Goal: Transaction & Acquisition: Purchase product/service

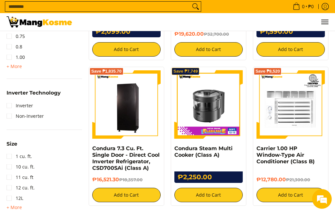
click at [44, 6] on input "Search..." at bounding box center [97, 7] width 185 height 10
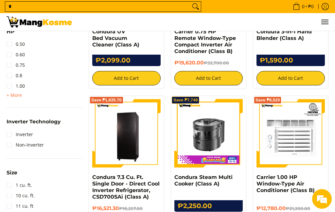
type input "*"
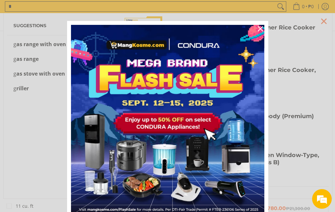
click at [251, 27] on icon "close icon" at bounding box center [260, 28] width 5 height 5
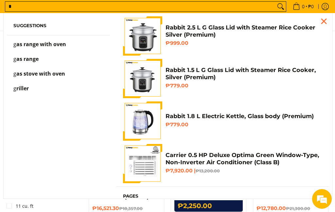
click at [30, 4] on input "*" at bounding box center [140, 7] width 270 height 10
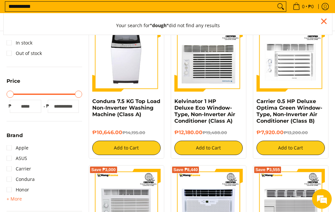
scroll to position [48, 0]
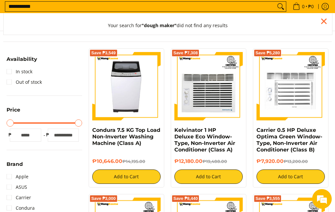
type input "**********"
click at [251, 7] on button "Search" at bounding box center [281, 7] width 10 height 10
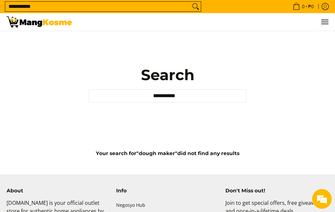
click at [241, 102] on input "**********" at bounding box center [168, 95] width 158 height 13
click at [195, 102] on input "**********" at bounding box center [168, 95] width 158 height 13
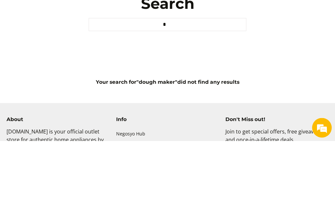
type input "*"
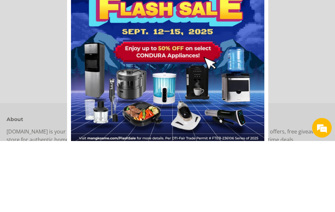
scroll to position [67, 0]
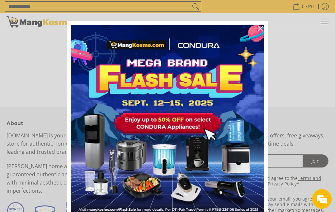
click at [141, 173] on img "Marketing offer form" at bounding box center [167, 121] width 193 height 193
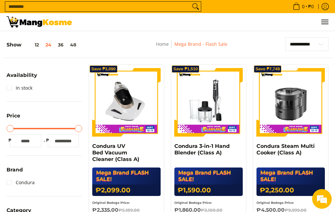
scroll to position [277, 0]
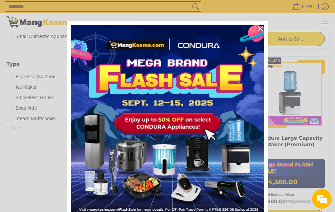
click at [265, 28] on div "Close" at bounding box center [260, 29] width 10 height 10
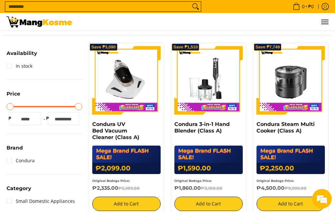
scroll to position [0, 0]
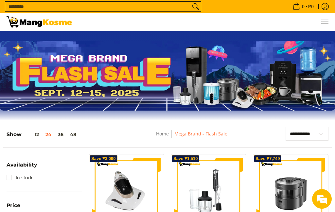
click at [79, 137] on button "48" at bounding box center [73, 134] width 13 height 5
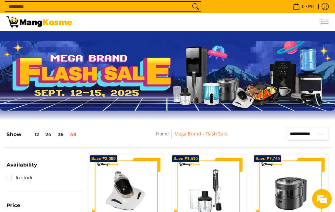
click at [162, 134] on link "Home" at bounding box center [162, 134] width 13 height 6
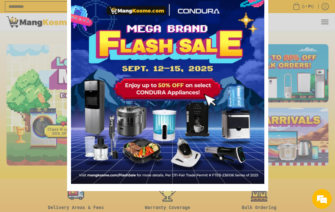
scroll to position [42, 0]
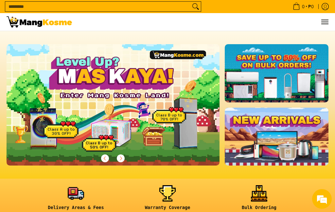
click at [260, 28] on ul "0 Log in Create an Account Search..." at bounding box center [204, 22] width 250 height 18
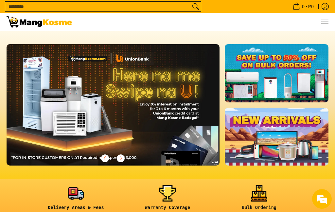
click at [261, 30] on ul "0 Log in Create an Account Search..." at bounding box center [204, 22] width 250 height 18
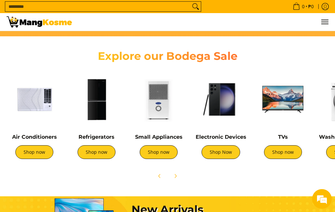
scroll to position [0, 0]
click at [288, 154] on link "Shop now" at bounding box center [283, 152] width 38 height 14
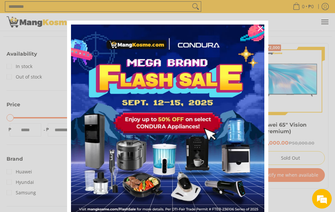
scroll to position [94, 0]
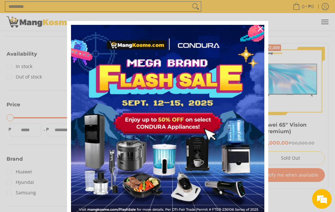
click at [260, 29] on icon "close icon" at bounding box center [260, 28] width 5 height 5
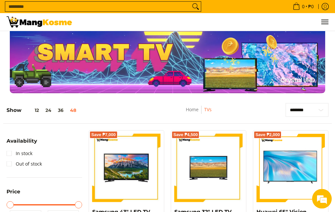
scroll to position [0, 0]
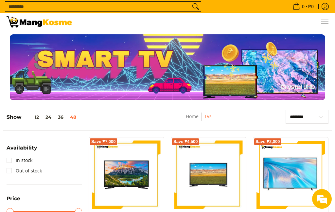
click at [196, 118] on link "Home" at bounding box center [192, 116] width 13 height 6
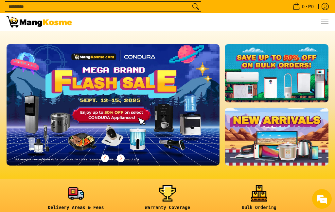
scroll to position [0, 213]
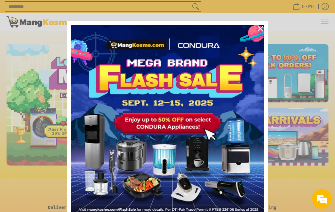
click at [262, 27] on icon "close icon" at bounding box center [260, 28] width 5 height 5
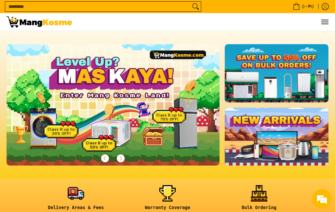
click at [261, 27] on ul "0 Log in Create an Account Search..." at bounding box center [204, 22] width 250 height 18
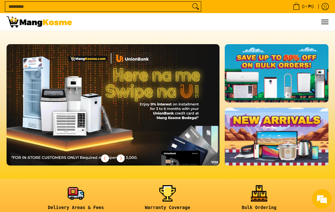
click at [265, 28] on ul "0 Log in Create an Account Search..." at bounding box center [204, 22] width 250 height 18
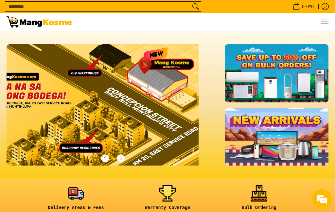
scroll to position [0, 873]
click at [120, 158] on icon "Next" at bounding box center [121, 158] width 2 height 4
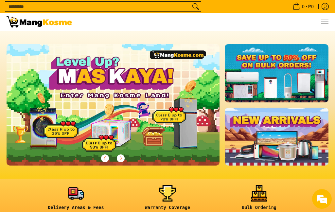
scroll to position [0, 0]
click at [125, 117] on img at bounding box center [113, 104] width 213 height 121
click at [149, 113] on img at bounding box center [113, 104] width 213 height 121
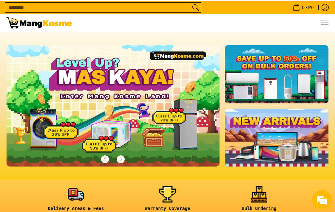
scroll to position [0, 213]
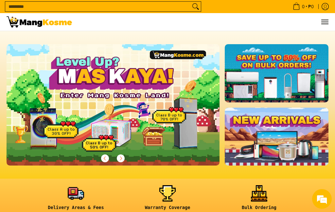
click at [113, 106] on img at bounding box center [113, 104] width 213 height 121
click at [282, 71] on link at bounding box center [277, 73] width 104 height 58
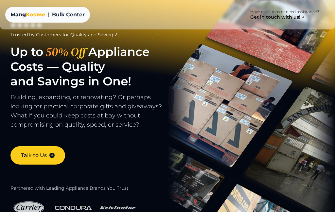
click at [25, 18] on div "[PERSON_NAME]" at bounding box center [27, 15] width 35 height 8
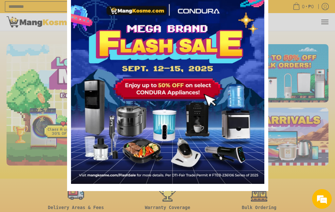
scroll to position [0, 426]
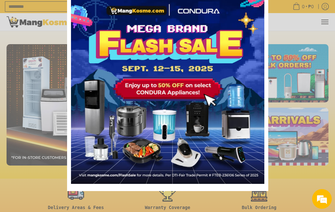
click at [293, 188] on div "Marketing offer form" at bounding box center [167, 106] width 335 height 212
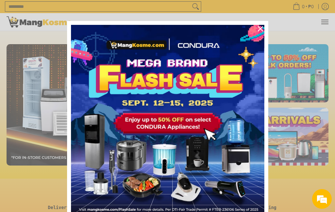
scroll to position [0, 0]
click at [259, 25] on div "Close" at bounding box center [260, 29] width 10 height 10
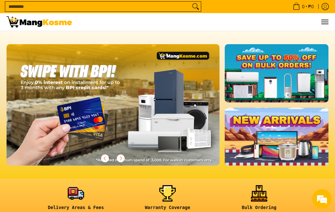
click at [262, 28] on ul "0 Log in Create an Account Search..." at bounding box center [204, 22] width 250 height 18
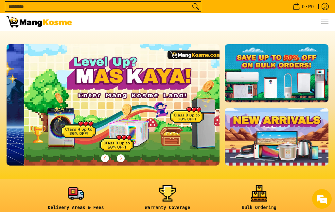
scroll to position [0, 213]
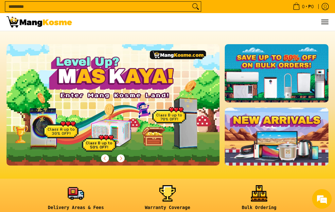
click at [125, 107] on img at bounding box center [113, 104] width 213 height 121
click at [128, 98] on img at bounding box center [113, 104] width 213 height 121
click at [140, 119] on img at bounding box center [113, 104] width 213 height 121
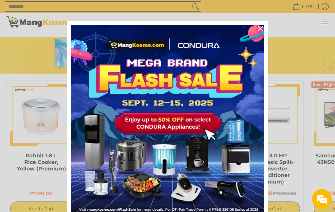
scroll to position [346, 0]
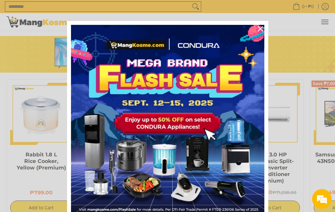
click at [260, 29] on icon "close icon" at bounding box center [260, 28] width 5 height 5
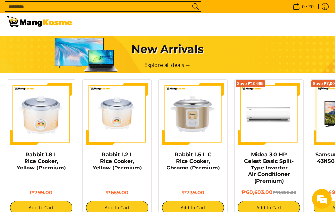
click at [263, 27] on ul "0 Log in Create an Account Search..." at bounding box center [204, 22] width 250 height 18
click at [262, 29] on ul "0 Log in Create an Account Search..." at bounding box center [204, 22] width 250 height 18
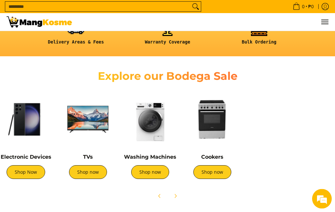
scroll to position [0, 0]
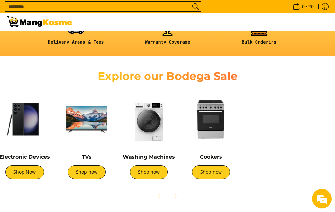
click at [211, 123] on img at bounding box center [211, 120] width 56 height 56
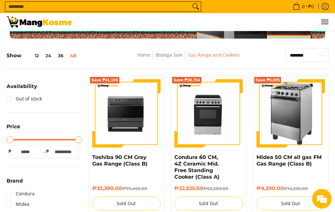
scroll to position [62, 0]
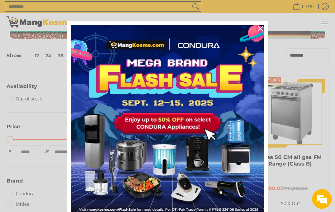
click at [261, 28] on icon "close icon" at bounding box center [260, 28] width 5 height 5
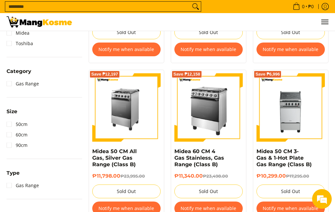
scroll to position [230, 0]
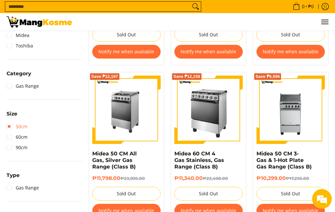
click at [11, 129] on link "50cm" at bounding box center [17, 126] width 21 height 10
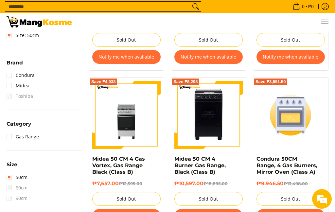
scroll to position [218, 0]
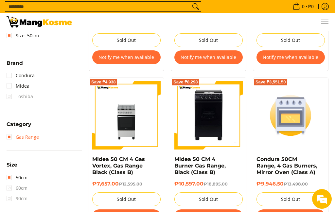
click at [13, 137] on link "Gas Range" at bounding box center [23, 137] width 32 height 10
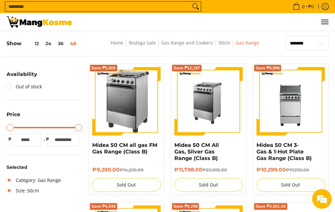
scroll to position [73, 0]
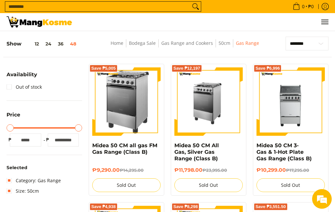
click at [71, 7] on input "Search..." at bounding box center [97, 7] width 185 height 10
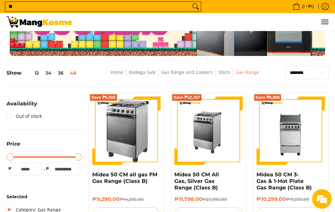
scroll to position [15, 0]
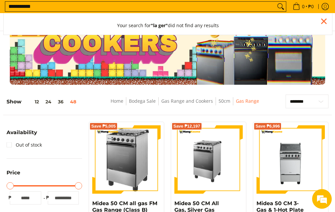
type input "**********"
click at [278, 11] on button "Search" at bounding box center [281, 7] width 10 height 10
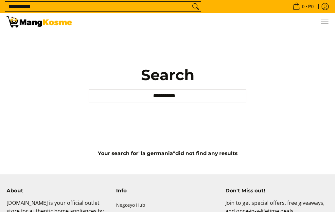
click at [242, 101] on input "**********" at bounding box center [168, 95] width 158 height 13
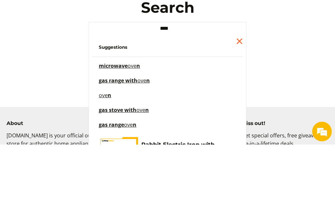
type input "****"
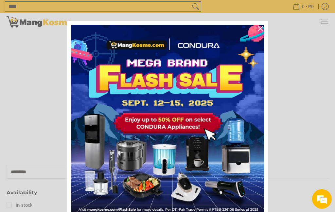
click at [264, 27] on div "Close" at bounding box center [260, 29] width 10 height 10
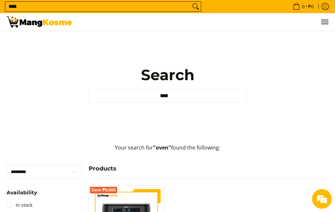
click at [206, 102] on input "****" at bounding box center [168, 95] width 158 height 13
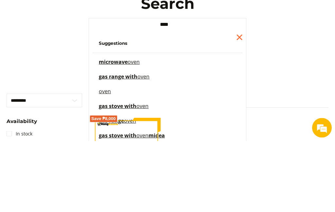
click at [119, 105] on li "Suggestions" at bounding box center [167, 114] width 151 height 19
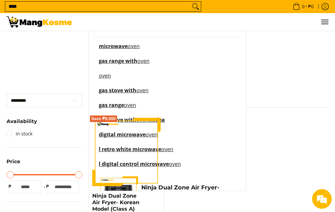
scroll to position [16, 0]
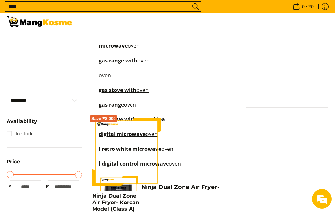
click at [137, 64] on span "gas range with" at bounding box center [118, 60] width 39 height 7
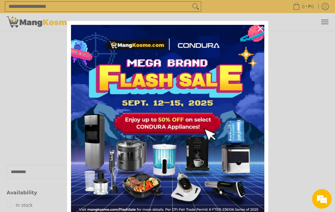
click at [261, 29] on icon "close icon" at bounding box center [260, 28] width 5 height 5
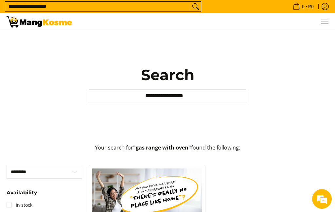
click at [203, 101] on input "**********" at bounding box center [168, 95] width 158 height 13
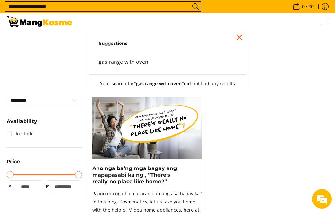
scroll to position [75, 0]
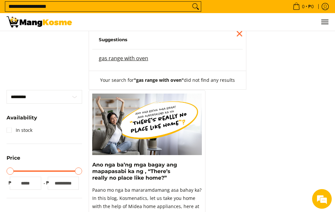
click at [242, 37] on div "Close pop up" at bounding box center [240, 34] width 10 height 10
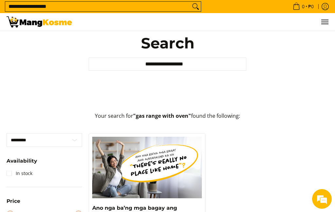
scroll to position [29, 0]
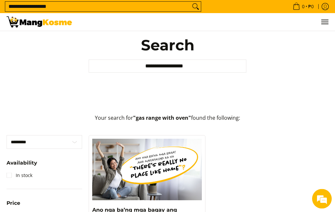
click at [193, 72] on input "**********" at bounding box center [168, 66] width 158 height 13
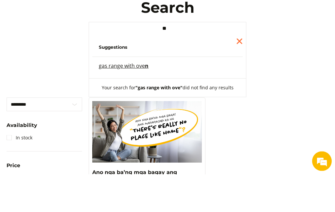
type input "*"
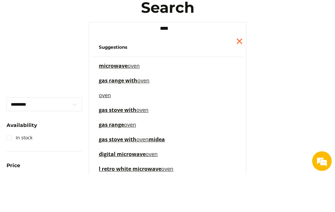
scroll to position [67, 0]
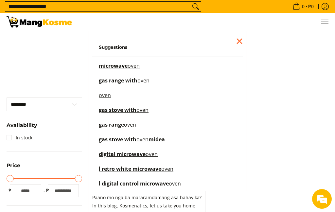
type input "****"
click at [138, 114] on mark "oven" at bounding box center [143, 109] width 12 height 7
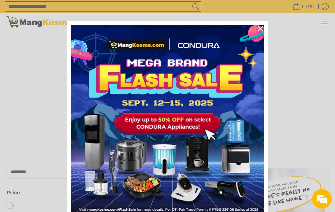
click at [185, 125] on img "Marketing offer form" at bounding box center [167, 121] width 193 height 193
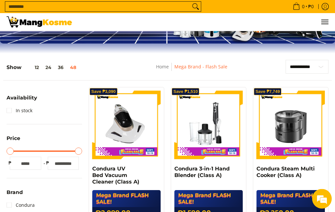
scroll to position [67, 0]
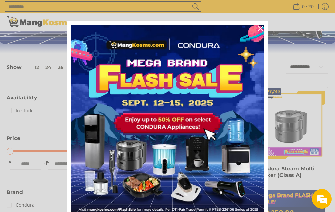
click at [256, 27] on div "Close" at bounding box center [260, 29] width 10 height 10
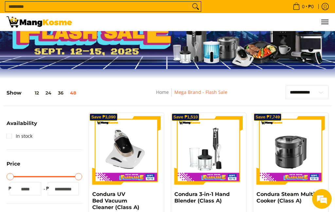
scroll to position [0, 0]
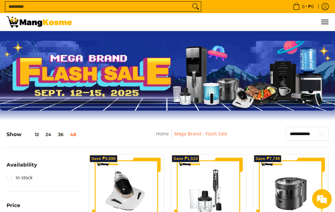
click at [161, 134] on link "Home" at bounding box center [162, 134] width 13 height 6
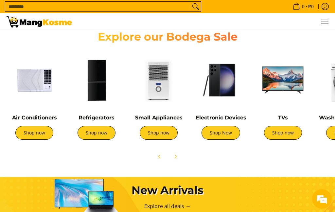
click at [163, 90] on img at bounding box center [159, 80] width 56 height 56
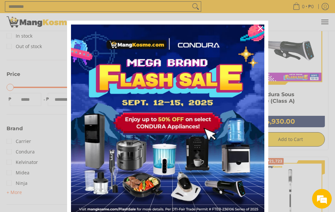
scroll to position [124, 0]
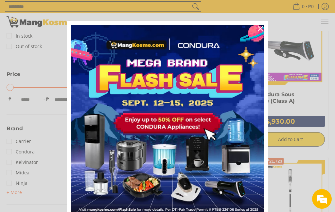
click at [260, 26] on div "Close" at bounding box center [260, 29] width 10 height 10
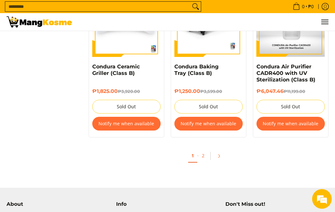
scroll to position [2412, 0]
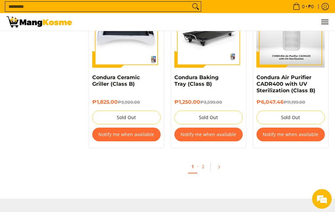
click at [207, 162] on link "2" at bounding box center [203, 166] width 9 height 13
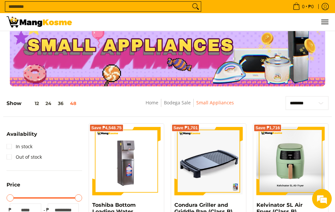
scroll to position [14, 0]
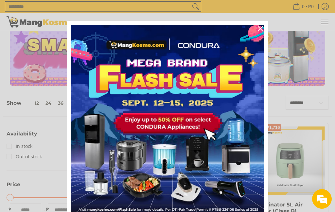
click at [261, 29] on icon "close icon" at bounding box center [260, 28] width 5 height 5
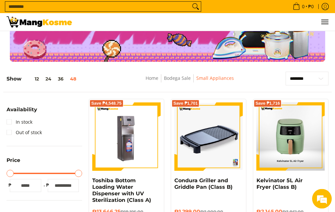
scroll to position [0, 0]
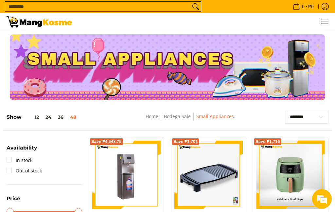
click at [151, 116] on link "Home" at bounding box center [152, 116] width 13 height 6
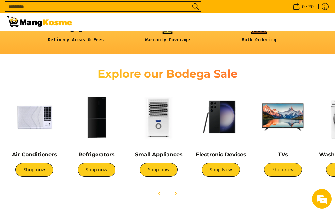
scroll to position [0, 213]
click at [97, 121] on img at bounding box center [97, 117] width 56 height 56
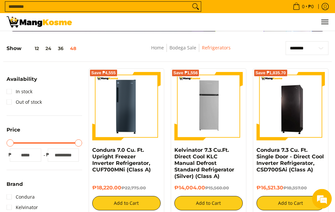
scroll to position [69, 0]
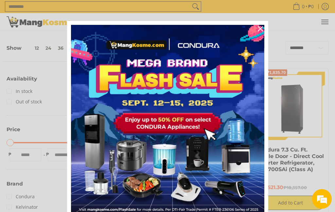
click at [262, 27] on icon "close icon" at bounding box center [260, 28] width 5 height 5
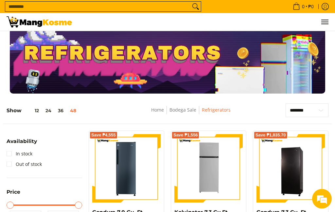
scroll to position [0, 0]
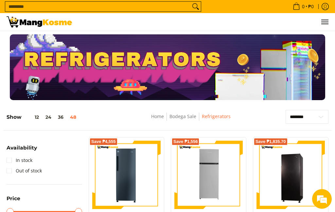
click at [159, 119] on link "Home" at bounding box center [157, 116] width 13 height 6
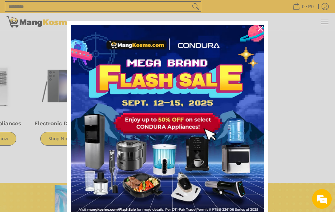
scroll to position [0, 162]
click at [262, 26] on icon "close icon" at bounding box center [260, 28] width 5 height 5
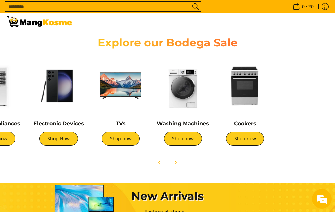
scroll to position [0, 426]
click at [186, 88] on img at bounding box center [183, 86] width 56 height 56
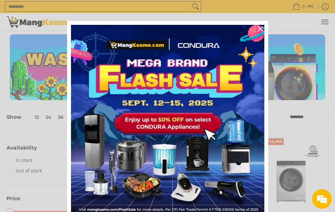
click at [262, 27] on icon "close icon" at bounding box center [260, 28] width 5 height 5
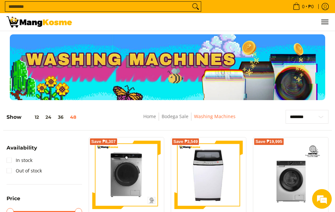
click at [181, 118] on link "Bodega Sale" at bounding box center [175, 116] width 27 height 6
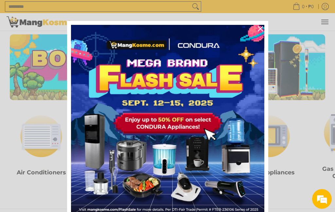
click at [263, 27] on div "Close" at bounding box center [260, 29] width 10 height 10
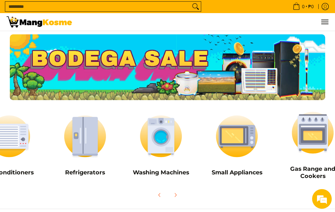
scroll to position [0, 34]
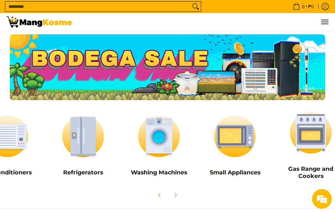
click at [311, 136] on img at bounding box center [310, 133] width 69 height 52
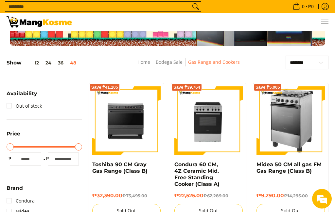
scroll to position [55, 0]
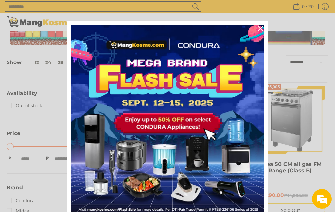
click at [259, 32] on div "Close" at bounding box center [260, 29] width 10 height 10
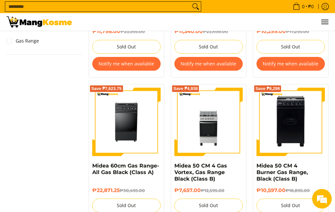
scroll to position [378, 0]
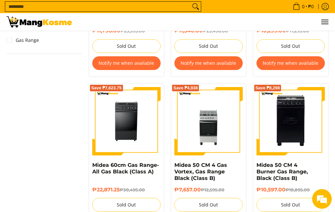
click at [208, 130] on img at bounding box center [208, 121] width 68 height 68
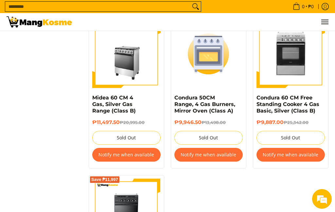
scroll to position [604, 0]
click at [288, 103] on link "Condura 60 CM Free Standing Cooker 4 Gas Basic, Silver (Class B)" at bounding box center [288, 104] width 63 height 19
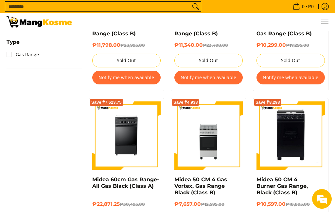
scroll to position [197, 0]
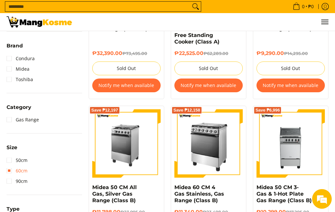
click at [7, 171] on link "60cm" at bounding box center [17, 171] width 21 height 10
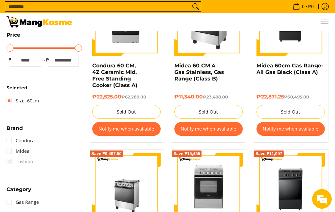
scroll to position [153, 0]
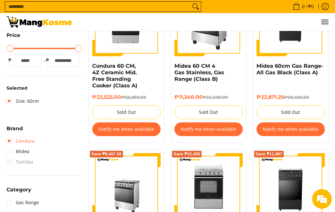
click at [8, 138] on link "Condura" at bounding box center [21, 141] width 28 height 10
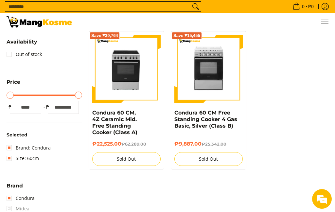
scroll to position [79, 0]
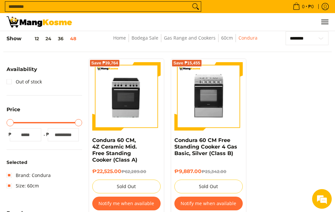
click at [263, 162] on div "Save ₱39,764 Condura 60 CM, 4Z Ceramic Mid. Free Standing Cooker (Class A) ₱22,…" at bounding box center [208, 141] width 246 height 165
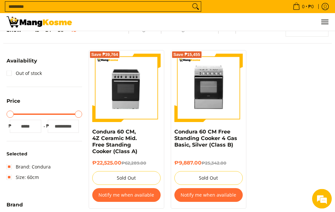
scroll to position [97, 0]
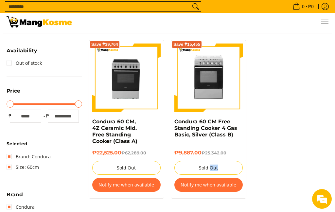
click at [276, 178] on div "Save ₱39,764 Condura 60 CM, 4Z Ceramic Mid. Free Standing Cooker (Class A) ₱22,…" at bounding box center [208, 122] width 246 height 165
click at [275, 111] on div "Save ₱39,764 Condura 60 CM, 4Z Ceramic Mid. Free Standing Cooker (Class A) ₱22,…" at bounding box center [208, 122] width 246 height 165
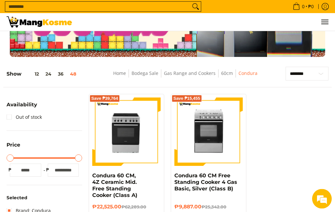
scroll to position [0, 0]
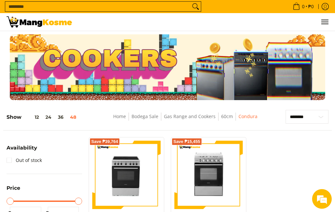
click at [146, 119] on link "Bodega Sale" at bounding box center [145, 116] width 27 height 6
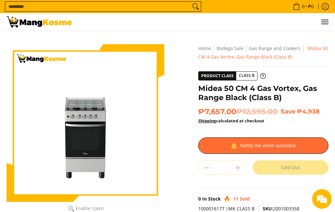
click at [269, 144] on div at bounding box center [263, 145] width 130 height 16
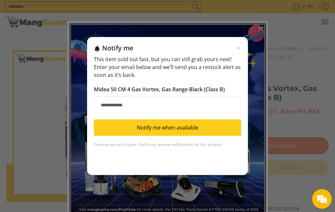
click at [129, 103] on input "Email address" at bounding box center [167, 105] width 147 height 16
click at [132, 105] on input "Email address" at bounding box center [167, 105] width 147 height 16
click at [193, 103] on input "Email address" at bounding box center [167, 105] width 147 height 16
click at [241, 44] on div "Notify me" at bounding box center [171, 48] width 139 height 8
click at [237, 48] on icon "Close modal" at bounding box center [238, 48] width 5 height 5
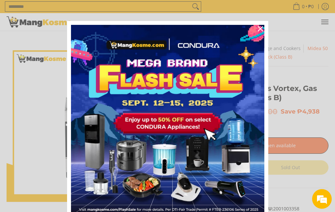
click at [263, 24] on button "Close" at bounding box center [261, 29] width 16 height 16
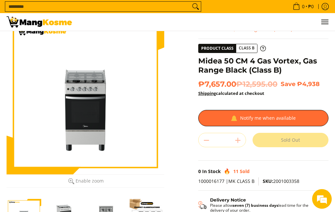
scroll to position [28, 0]
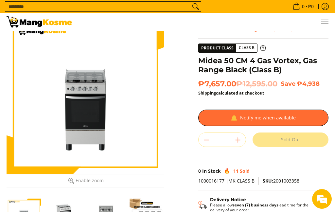
click at [95, 127] on div at bounding box center [86, 95] width 158 height 158
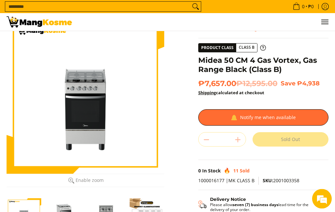
scroll to position [29, 0]
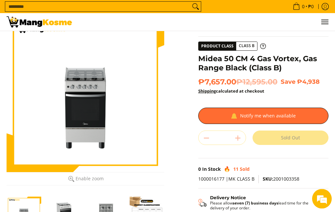
click at [68, 212] on img "Midea 50 CM 4 Gas Vortex, Gas Range Black (Class B)-2" at bounding box center [65, 214] width 35 height 35
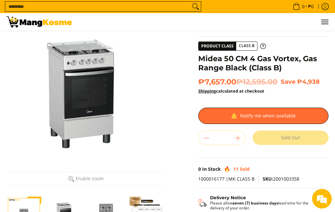
scroll to position [30, 0]
click at [108, 212] on img "Midea 50 CM 4 Gas Vortex, Gas Range Black (Class B)-3" at bounding box center [106, 214] width 35 height 35
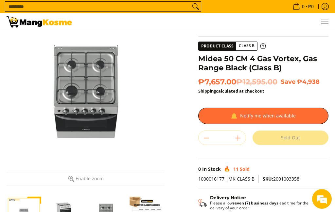
click at [147, 212] on img "Midea 50 CM 4 Gas Vortex, Gas Range Black (Class B)-4" at bounding box center [147, 214] width 35 height 35
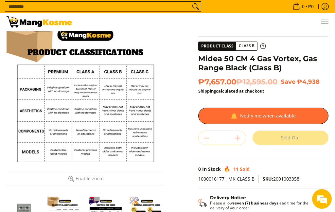
scroll to position [0, 82]
click at [115, 212] on img "Midea 50 CM 4 Gas Vortex, Gas Range Black (Class B)-5" at bounding box center [106, 214] width 35 height 35
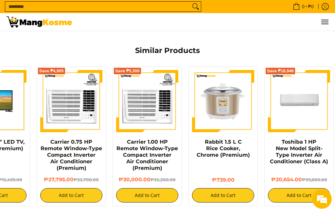
scroll to position [0, 45]
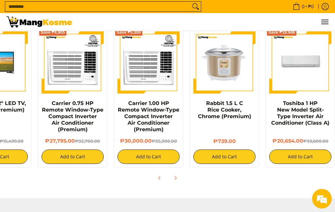
click at [176, 176] on icon "Next" at bounding box center [175, 178] width 5 height 5
click at [178, 174] on span "Next" at bounding box center [176, 178] width 8 height 8
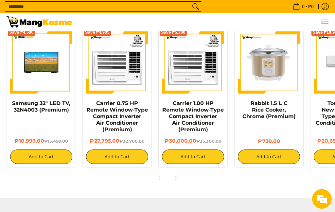
scroll to position [0, 0]
click at [181, 171] on button "Next" at bounding box center [175, 178] width 14 height 14
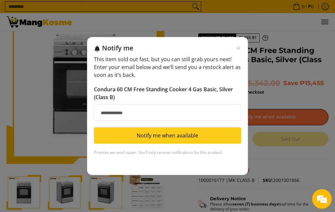
scroll to position [38, 0]
click at [137, 121] on input "Email address" at bounding box center [167, 112] width 147 height 16
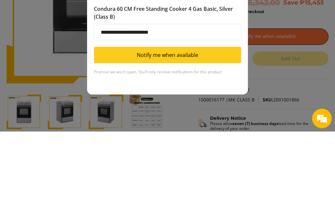
type input "**********"
click at [170, 127] on button "Notify me when available" at bounding box center [167, 135] width 147 height 16
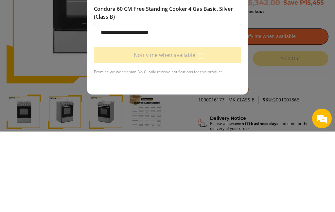
scroll to position [119, 0]
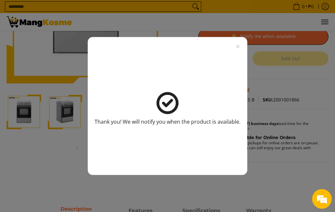
click at [240, 57] on div "Thank you! We will notify you when the product is available." at bounding box center [168, 106] width 160 height 138
click at [240, 54] on div "Thank you! We will notify you when the product is available." at bounding box center [168, 106] width 160 height 138
click at [239, 48] on icon "Close modal" at bounding box center [237, 46] width 3 height 3
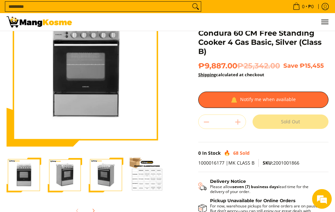
scroll to position [57, 0]
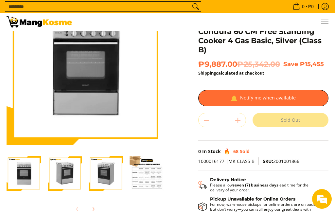
click at [63, 176] on img "Condura 60 CM Free Standing Cooker 4 Gas Basic, Silver (Class B)-2" at bounding box center [65, 173] width 35 height 35
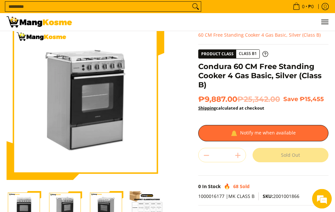
scroll to position [22, 0]
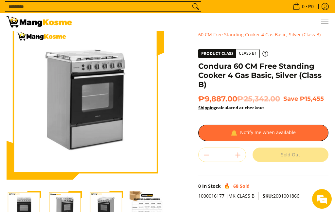
click at [106, 202] on img "Condura 60 CM Free Standing Cooker 4 Gas Basic, Silver (Class B)-3" at bounding box center [106, 208] width 35 height 35
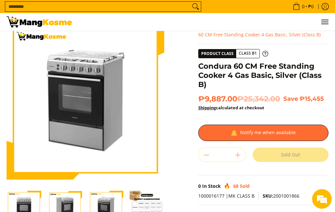
scroll to position [0, 0]
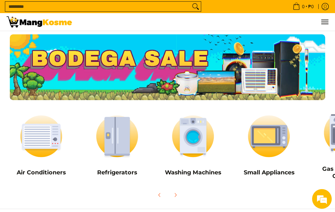
click at [122, 133] on img at bounding box center [116, 136] width 69 height 52
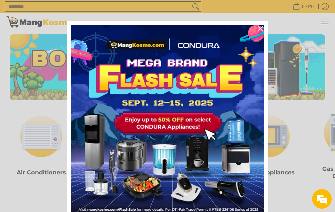
click at [263, 26] on div "Close" at bounding box center [260, 29] width 10 height 10
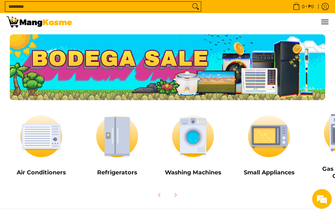
click at [276, 135] on img at bounding box center [268, 136] width 69 height 52
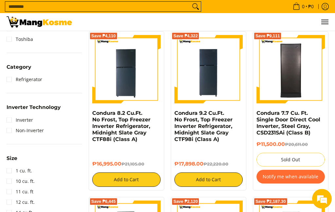
scroll to position [258, 0]
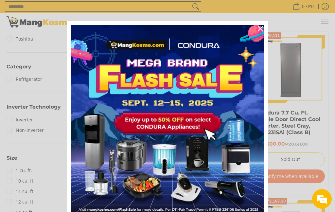
click at [260, 27] on icon "close icon" at bounding box center [260, 28] width 5 height 5
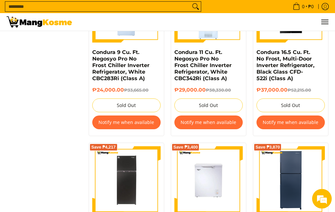
scroll to position [2352, 0]
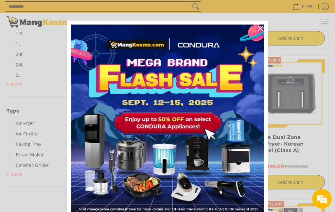
scroll to position [363, 0]
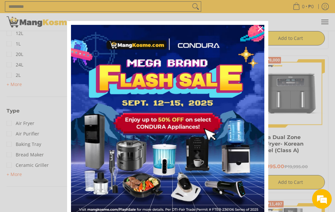
click at [262, 27] on icon "close icon" at bounding box center [260, 28] width 5 height 5
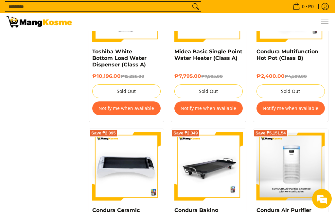
scroll to position [2279, 0]
